Goal: Find specific page/section: Find specific page/section

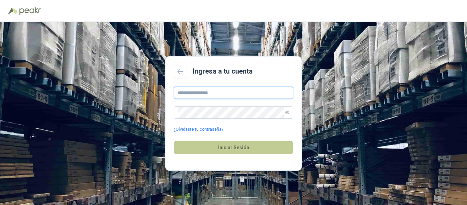
type input "**********"
click at [236, 145] on button "Iniciar Sesión" at bounding box center [234, 147] width 120 height 13
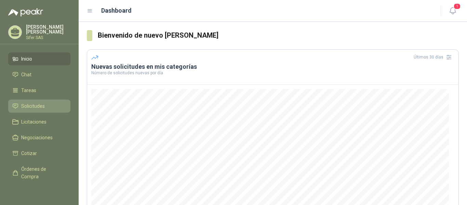
click at [31, 102] on span "Solicitudes" at bounding box center [33, 106] width 24 height 8
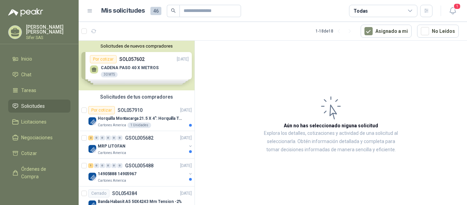
click at [142, 82] on div "Solicitudes de nuevos compradores Por cotizar SOL057602 [DATE] [PERSON_NAME] PA…" at bounding box center [137, 66] width 116 height 50
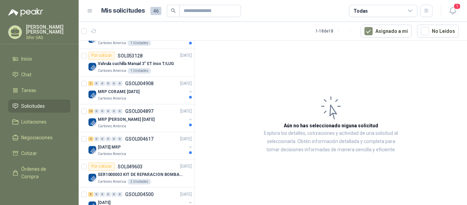
scroll to position [249, 0]
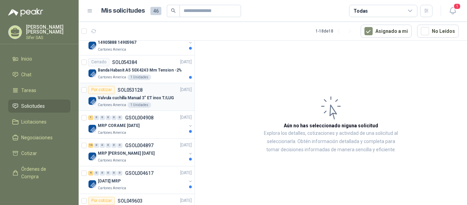
click at [138, 97] on p "Valvula cuchilla Manual 3" ET inox T/LUG" at bounding box center [136, 98] width 76 height 6
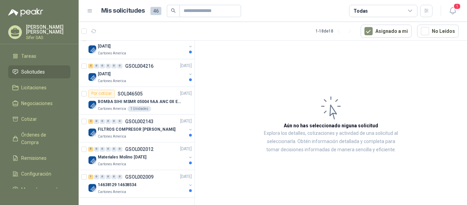
scroll to position [51, 0]
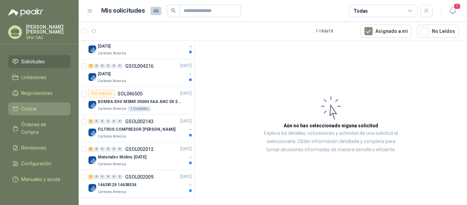
click at [27, 105] on span "Cotizar" at bounding box center [29, 109] width 16 height 8
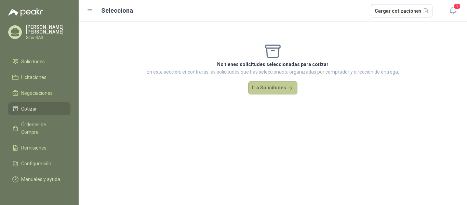
click at [274, 88] on button "Ir a Solicitudes" at bounding box center [272, 88] width 49 height 14
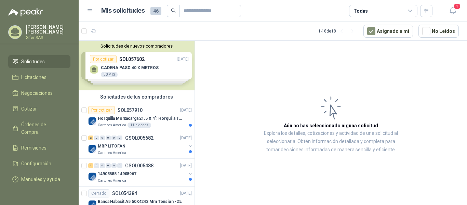
click at [126, 81] on div "Solicitudes de nuevos compradores Por cotizar SOL057602 [DATE] CADENA PASO 40 X…" at bounding box center [137, 66] width 116 height 50
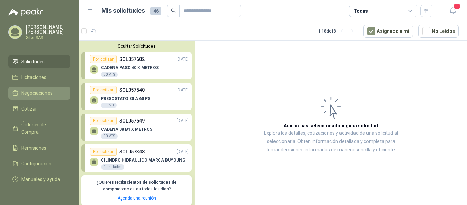
click at [46, 89] on span "Negociaciones" at bounding box center [36, 93] width 31 height 8
